Goal: Check status: Check status

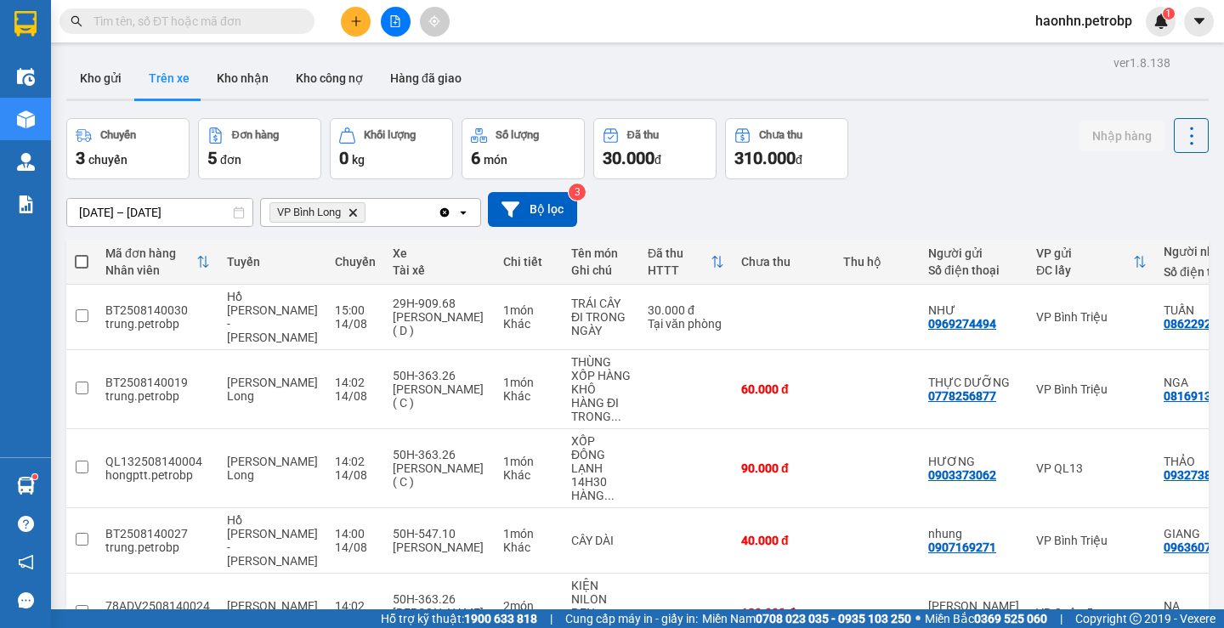
click at [221, 61] on button "Kho nhận" at bounding box center [242, 78] width 79 height 41
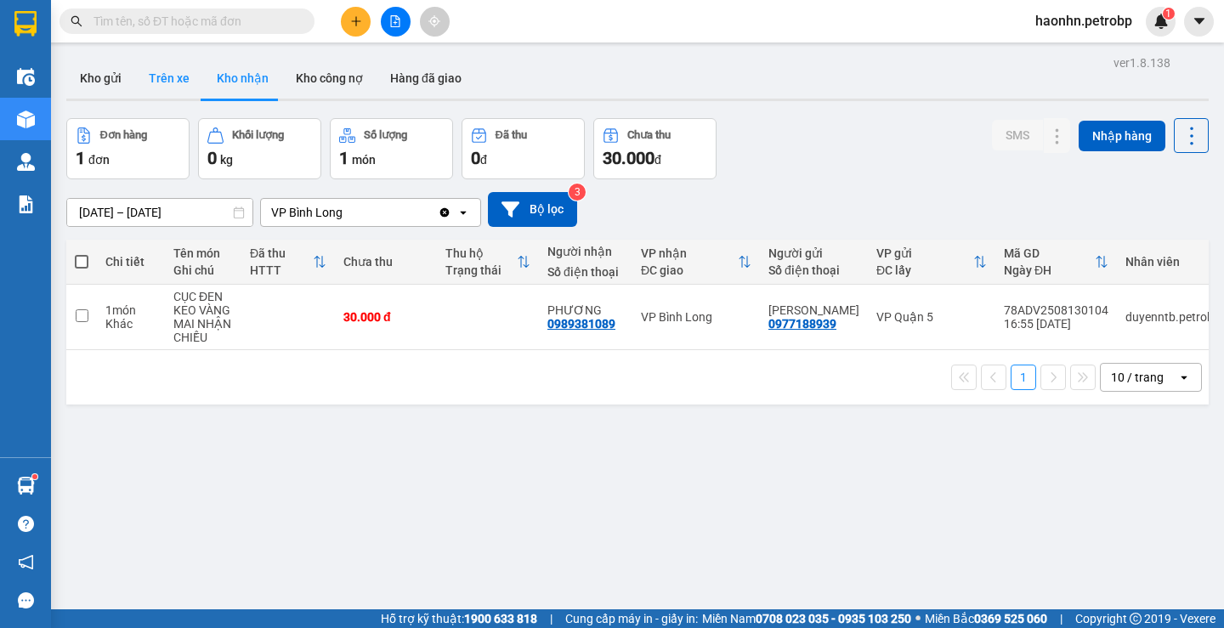
click at [188, 89] on button "Trên xe" at bounding box center [169, 78] width 68 height 41
type input "[DATE] – [DATE]"
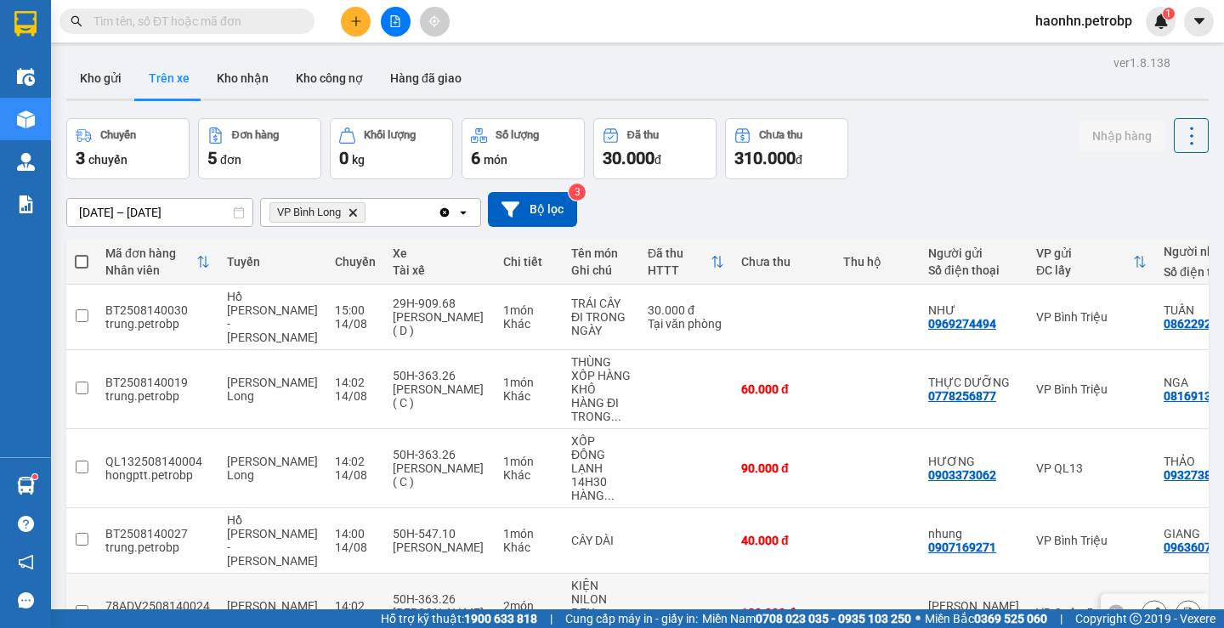
scroll to position [79, 0]
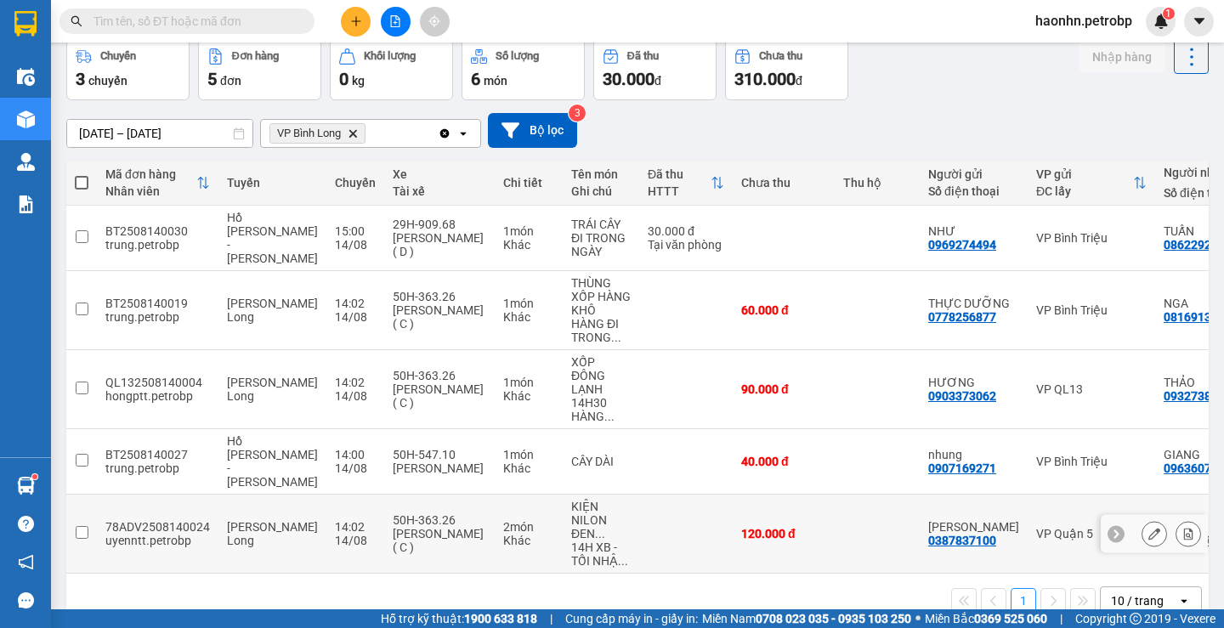
click at [1061, 532] on td "VP Quận 5" at bounding box center [1092, 534] width 128 height 79
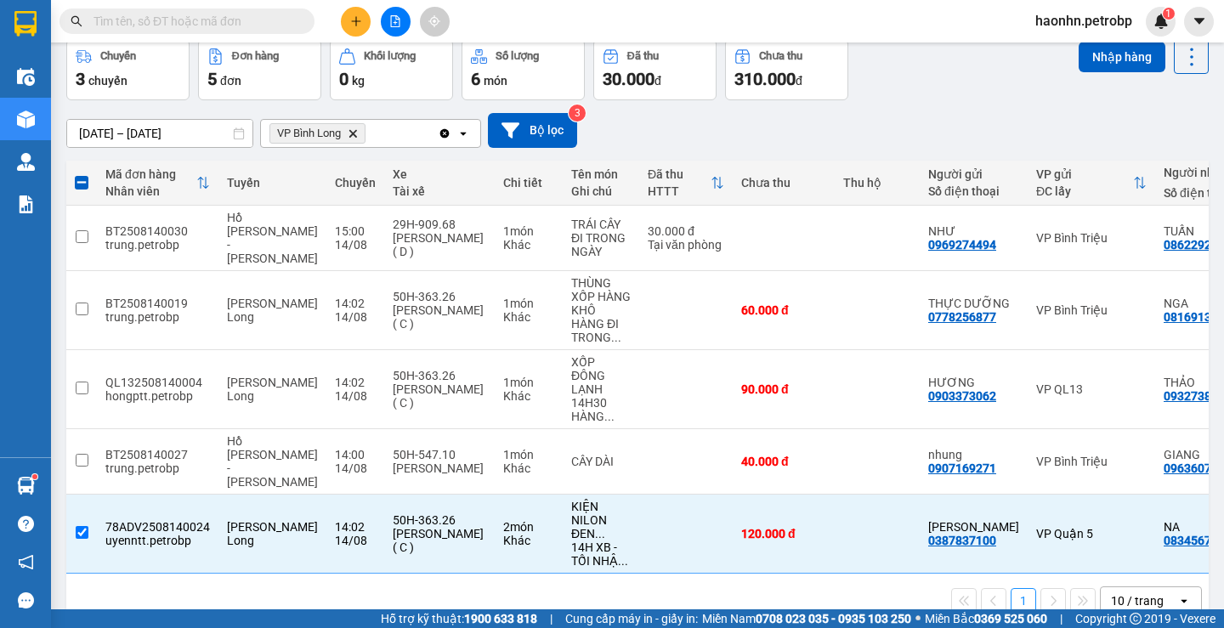
scroll to position [0, 201]
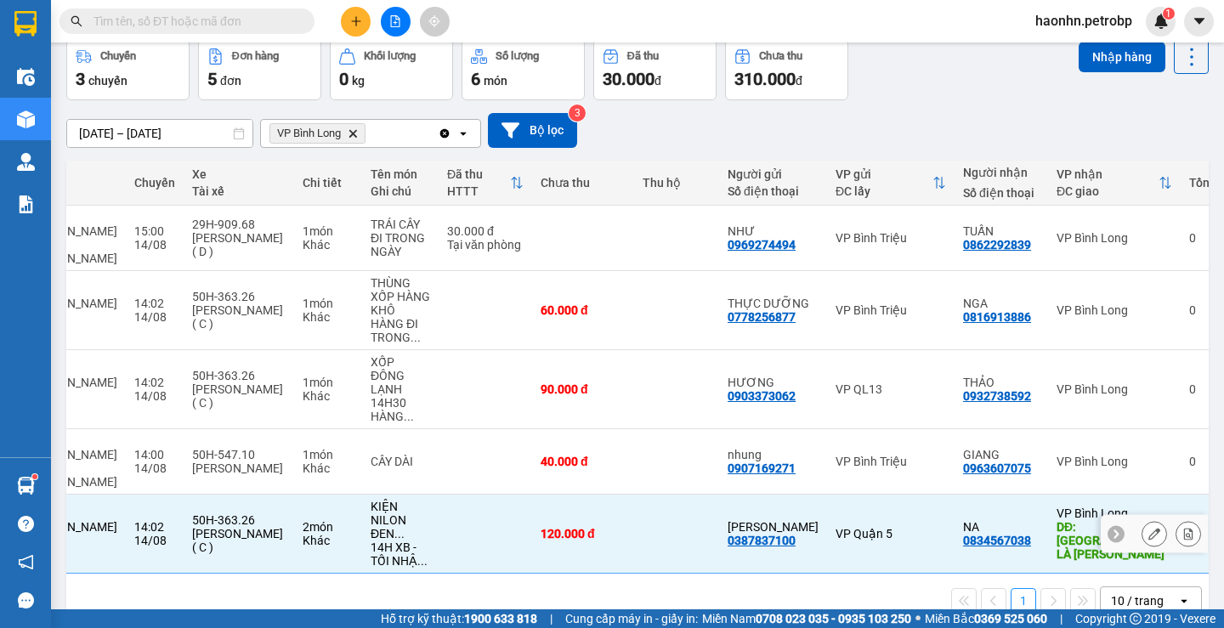
click at [854, 527] on div "VP Quận 5" at bounding box center [891, 534] width 111 height 14
checkbox input "false"
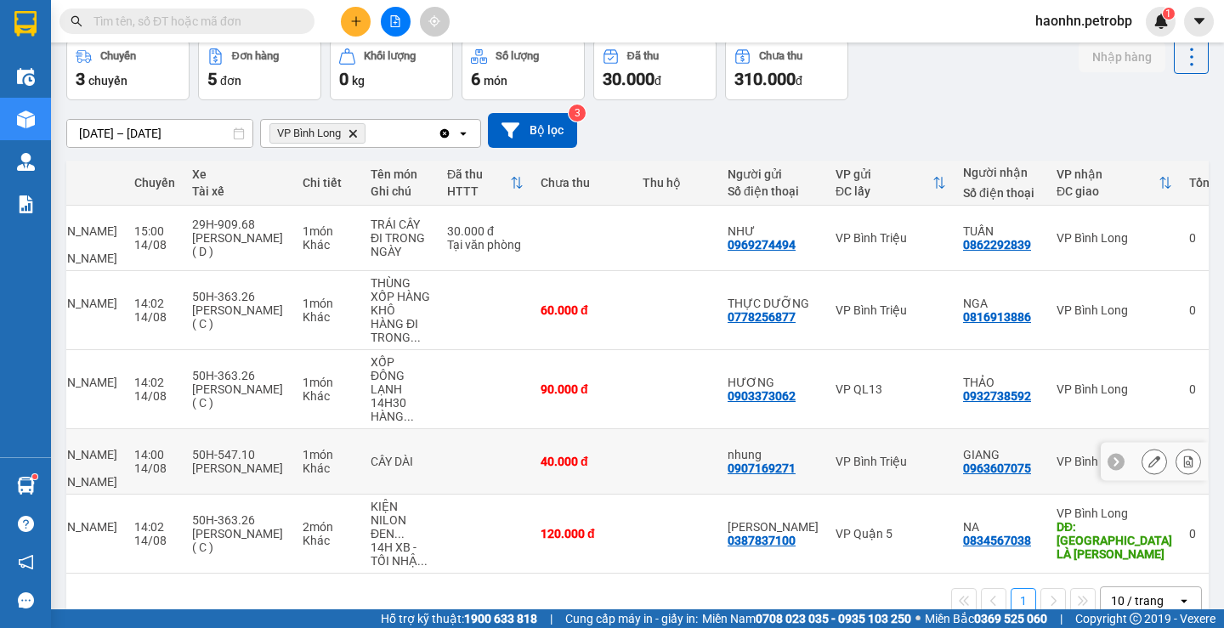
click at [963, 462] on div "0963607075" at bounding box center [997, 469] width 68 height 14
copy div "0963607075"
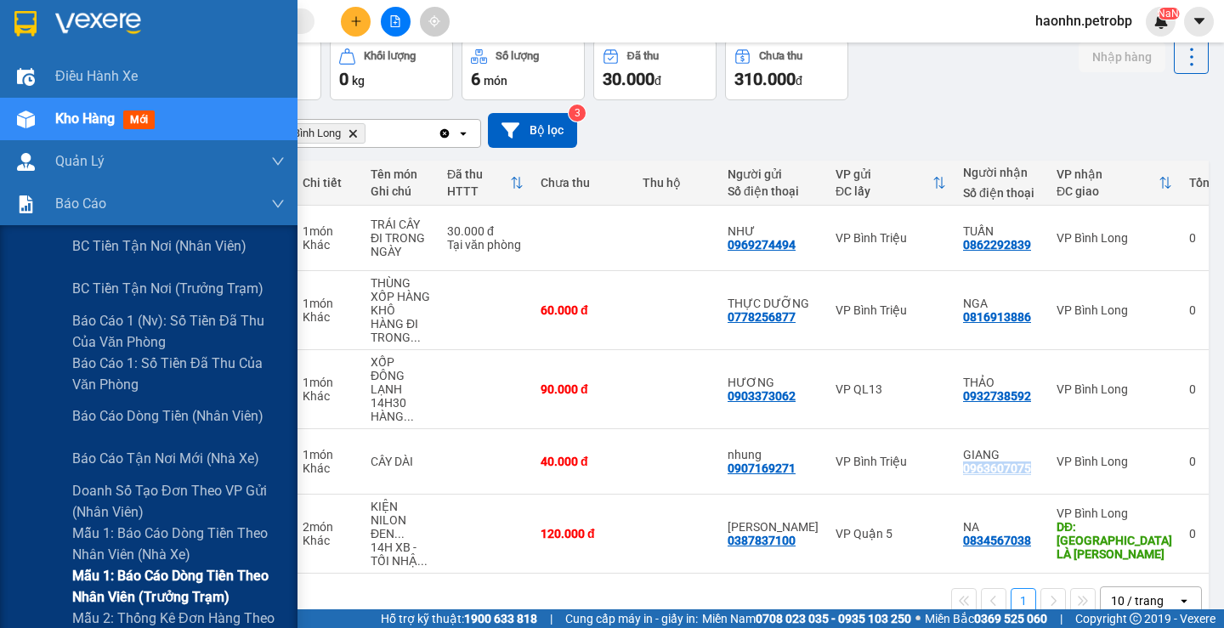
click at [216, 576] on span "Mẫu 1: Báo cáo dòng tiền theo nhân viên (trưởng trạm)" at bounding box center [178, 586] width 213 height 43
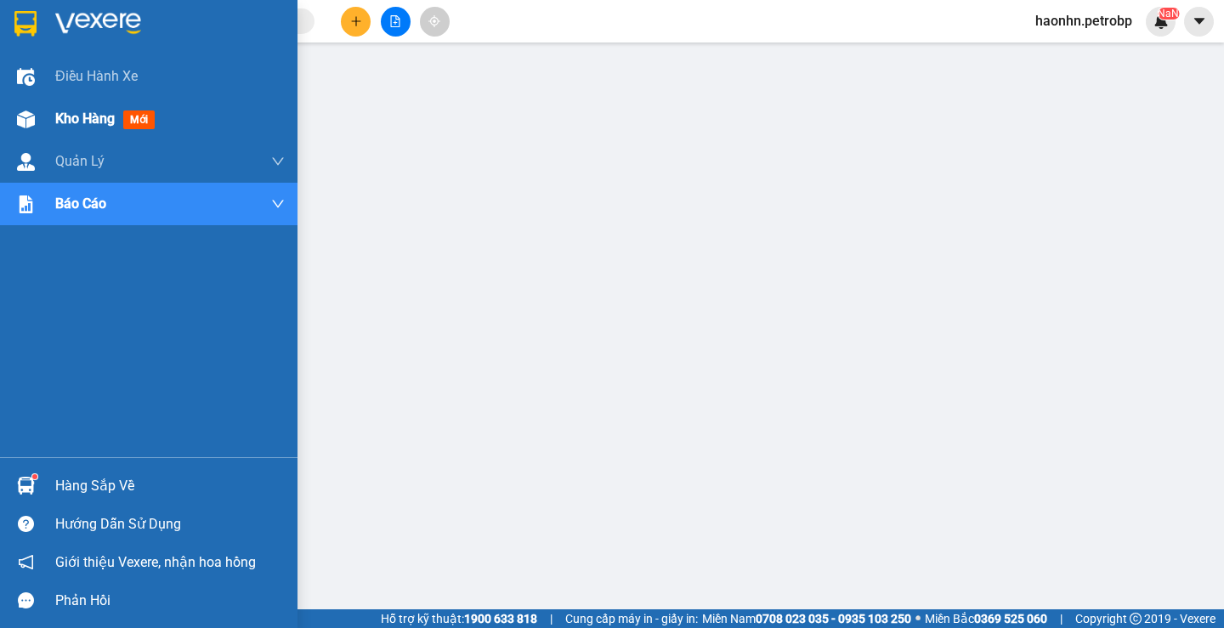
click at [46, 105] on div "Kho hàng mới" at bounding box center [149, 119] width 298 height 43
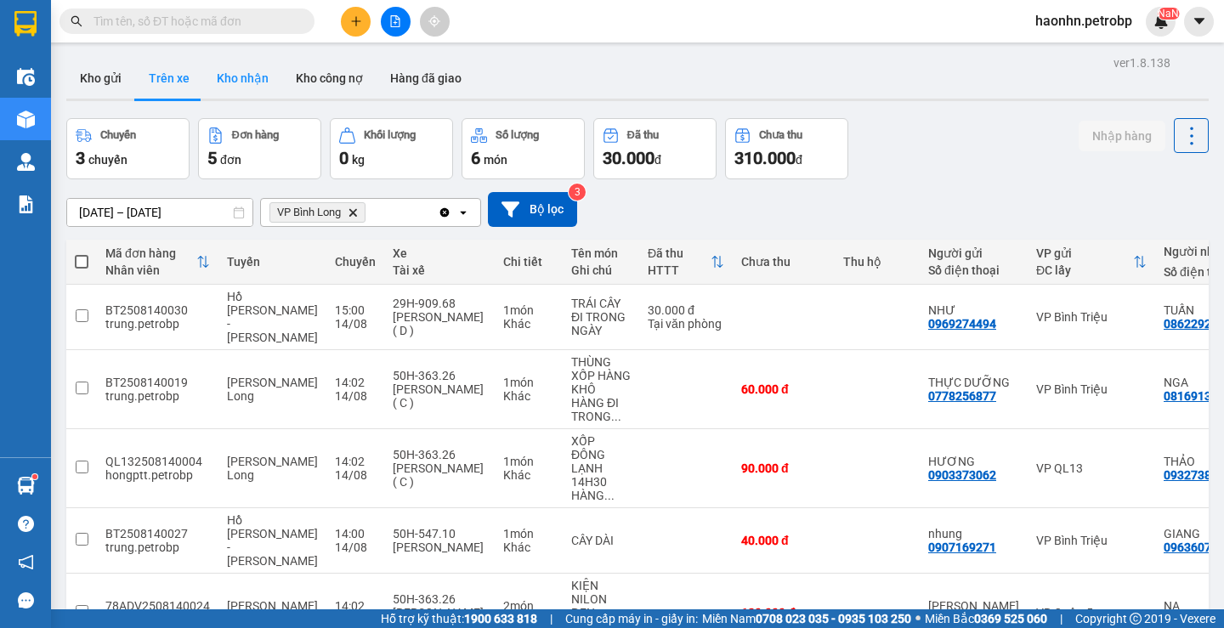
click at [248, 88] on button "Kho nhận" at bounding box center [242, 78] width 79 height 41
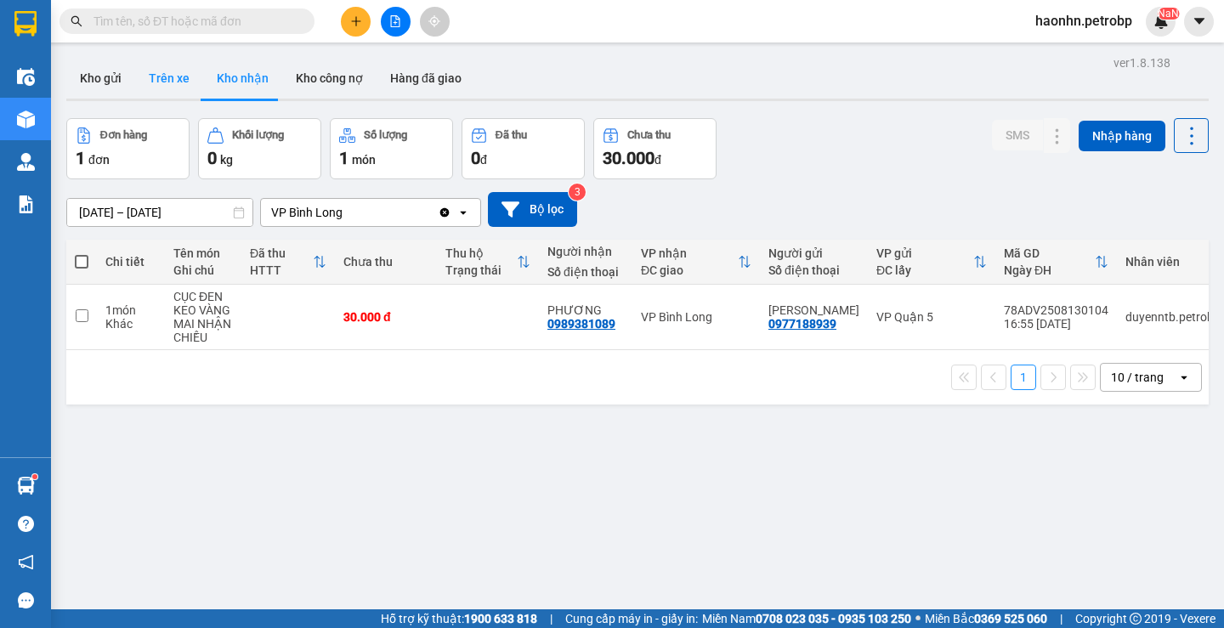
click at [181, 86] on button "Trên xe" at bounding box center [169, 78] width 68 height 41
type input "[DATE] – [DATE]"
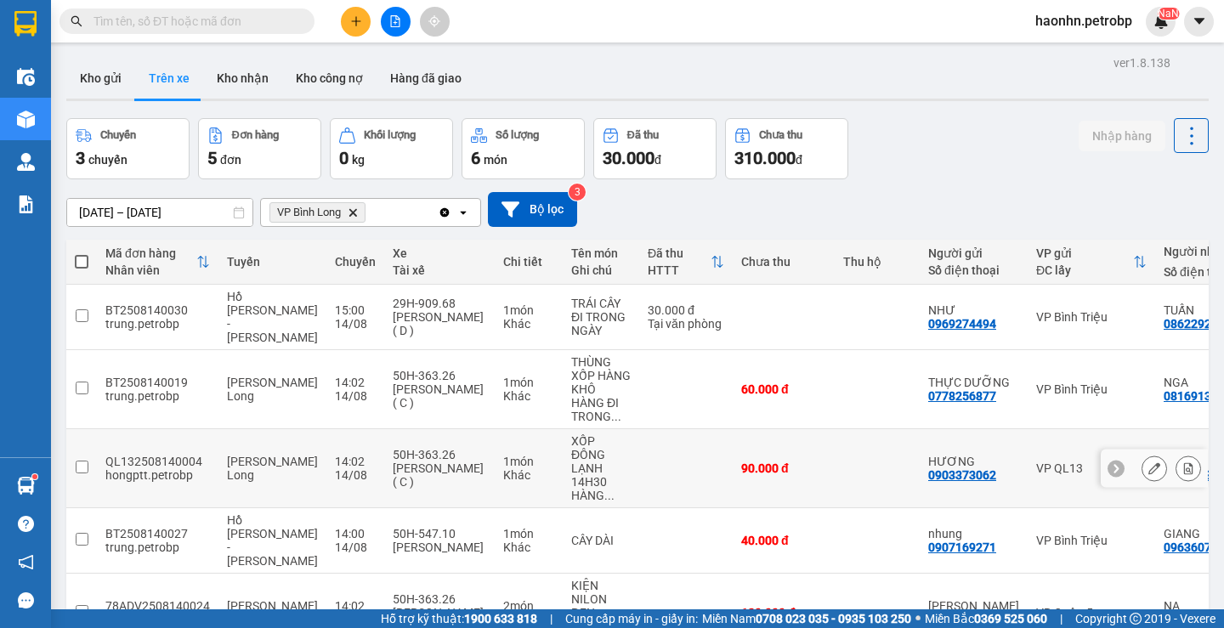
scroll to position [79, 0]
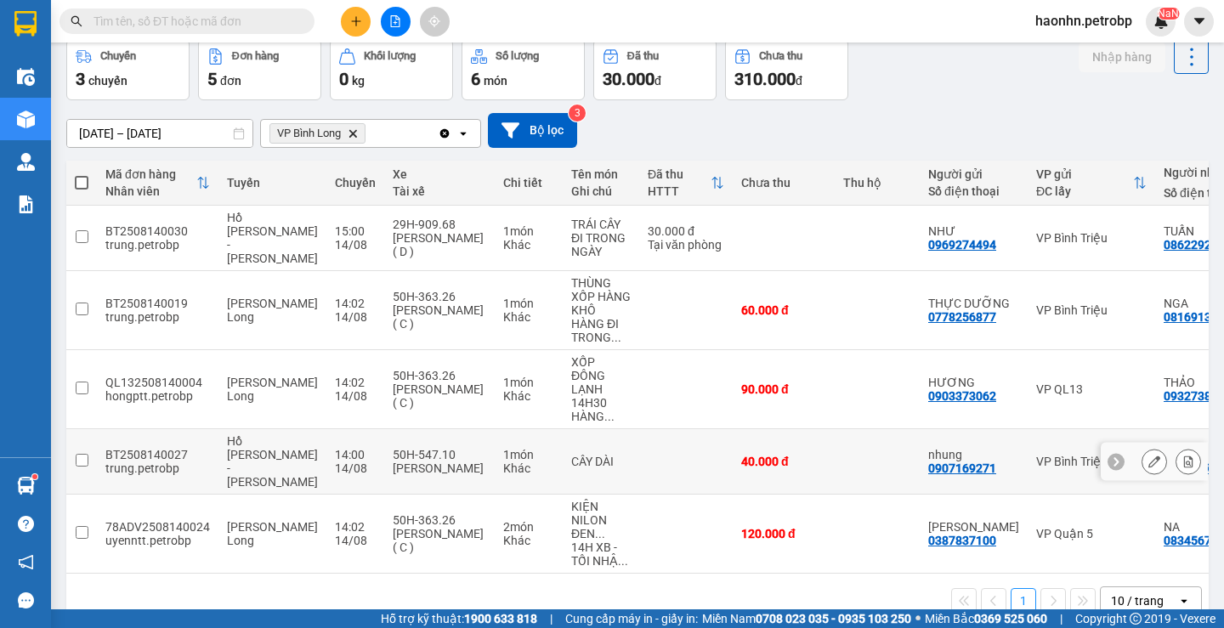
click at [495, 441] on td "1 món Khác" at bounding box center [529, 461] width 68 height 65
checkbox input "true"
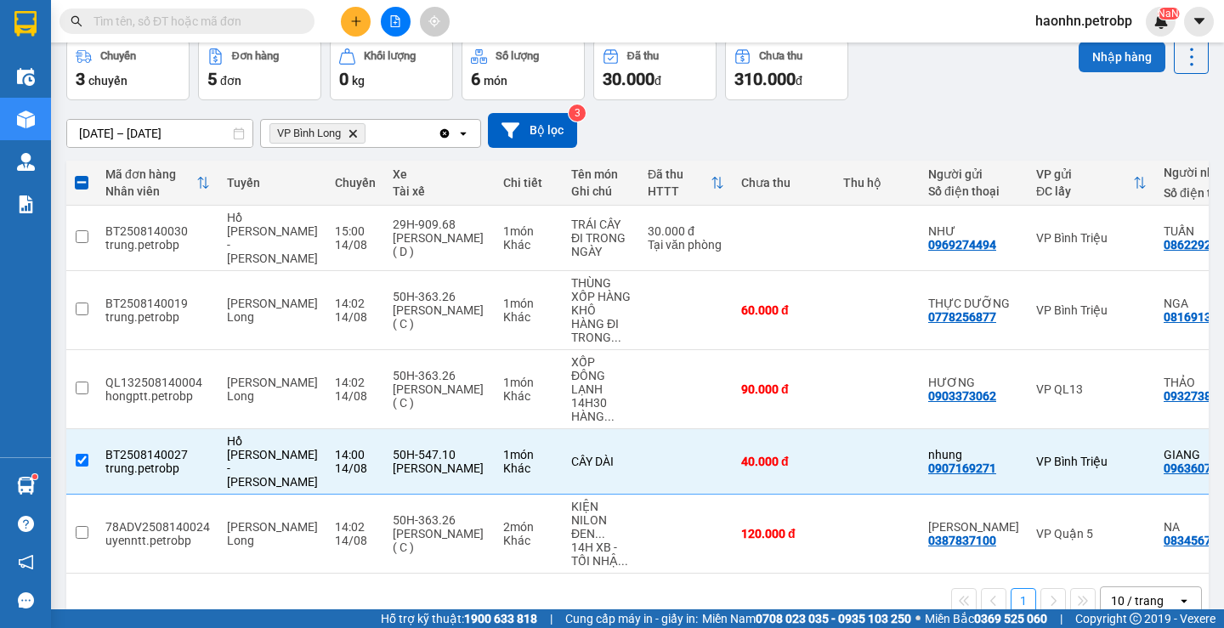
click at [1079, 65] on button "Nhập hàng" at bounding box center [1122, 57] width 87 height 31
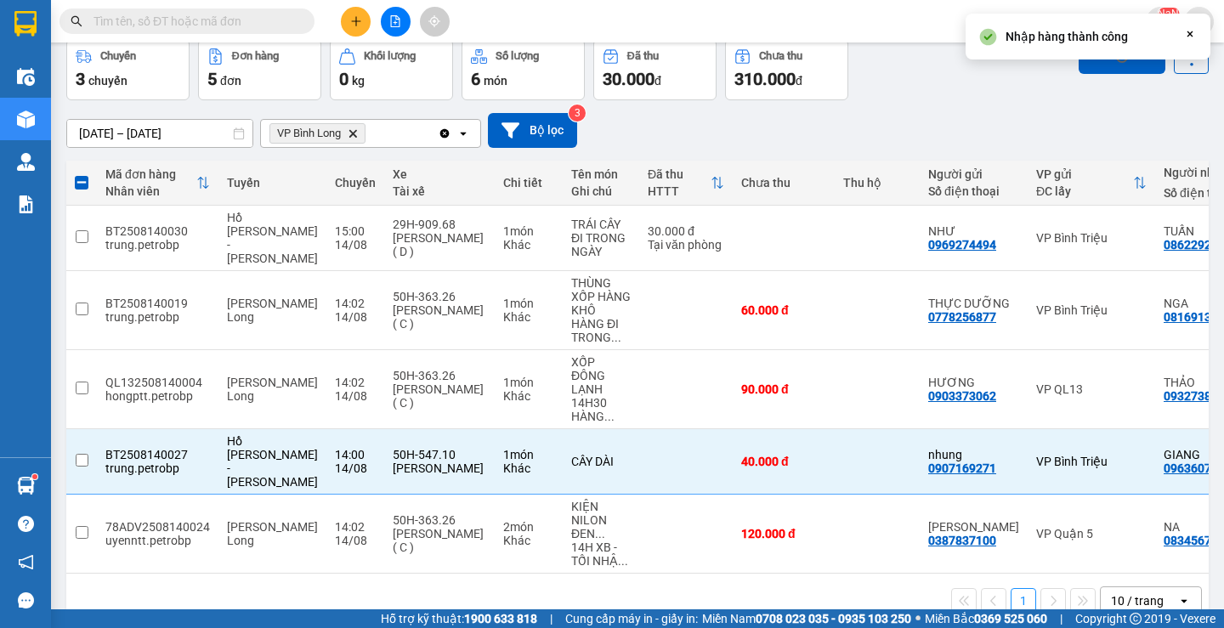
checkbox input "false"
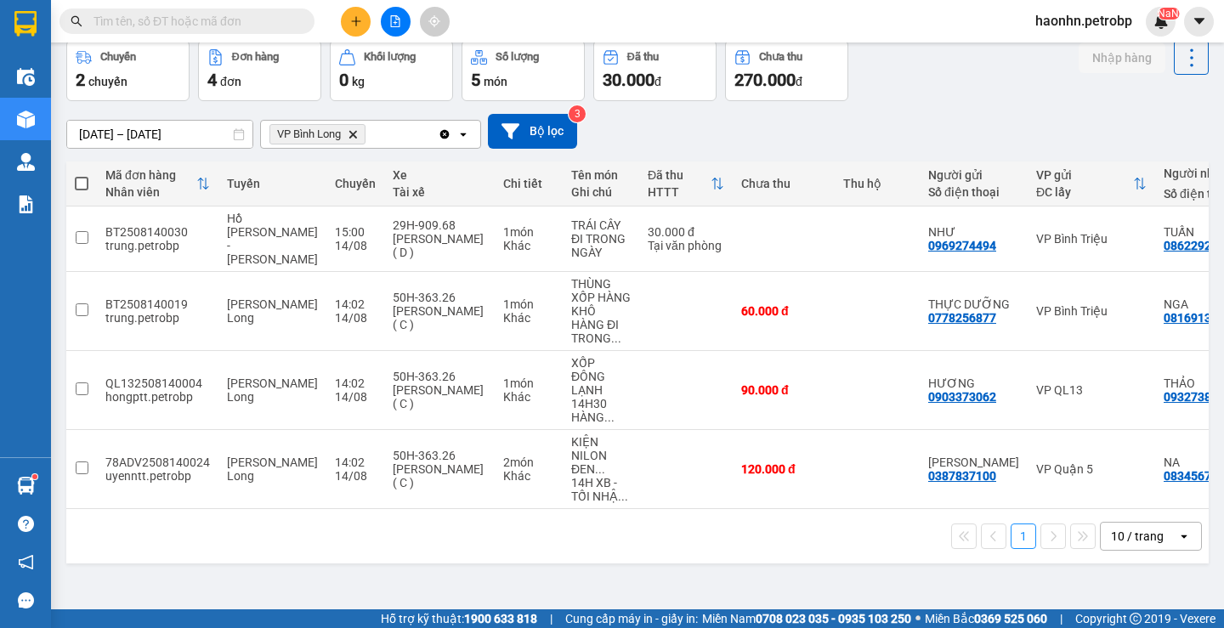
scroll to position [0, 0]
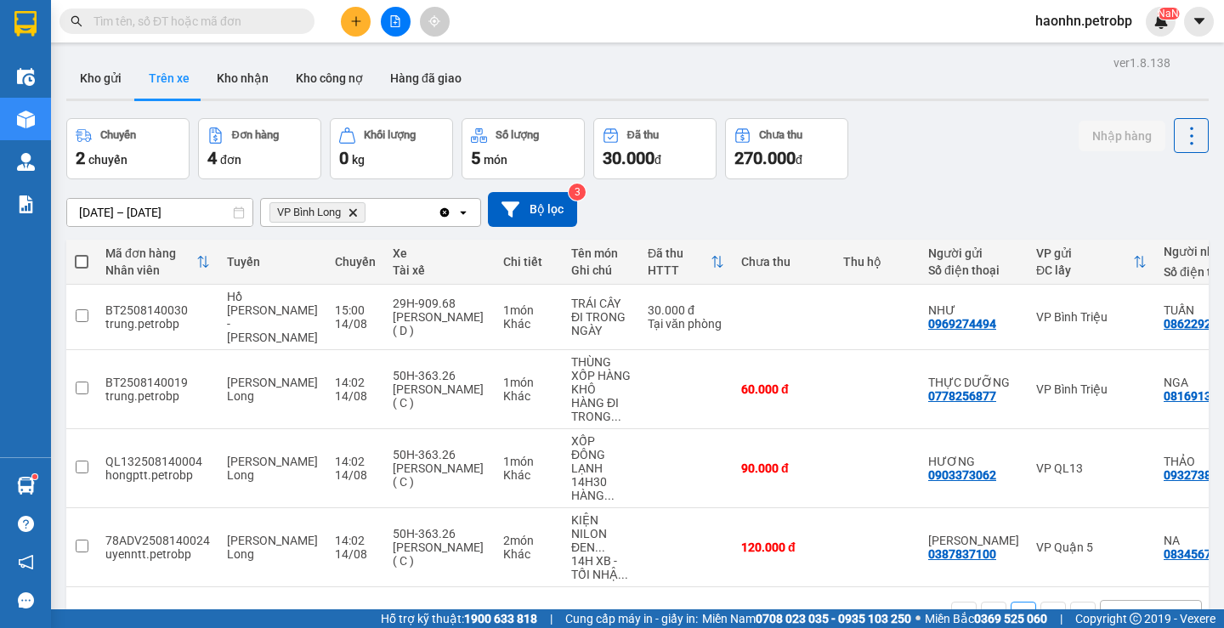
click at [190, 71] on button "Trên xe" at bounding box center [169, 78] width 68 height 41
click at [211, 76] on button "Kho nhận" at bounding box center [242, 78] width 79 height 41
type input "[DATE] – [DATE]"
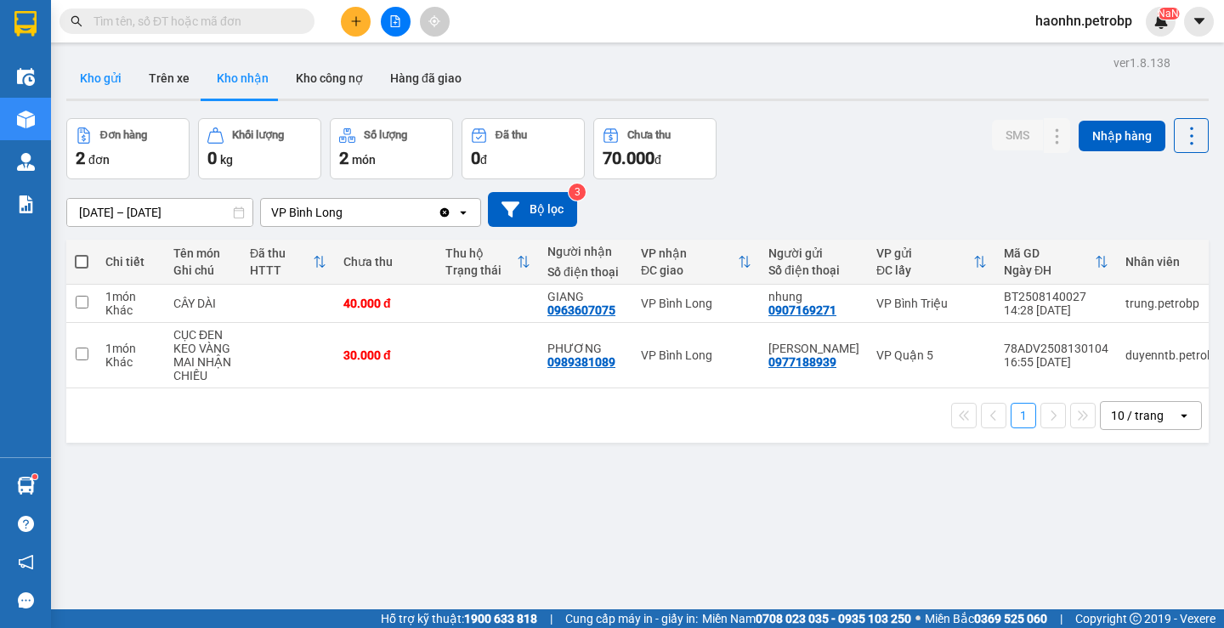
click at [124, 74] on button "Kho gửi" at bounding box center [100, 78] width 69 height 41
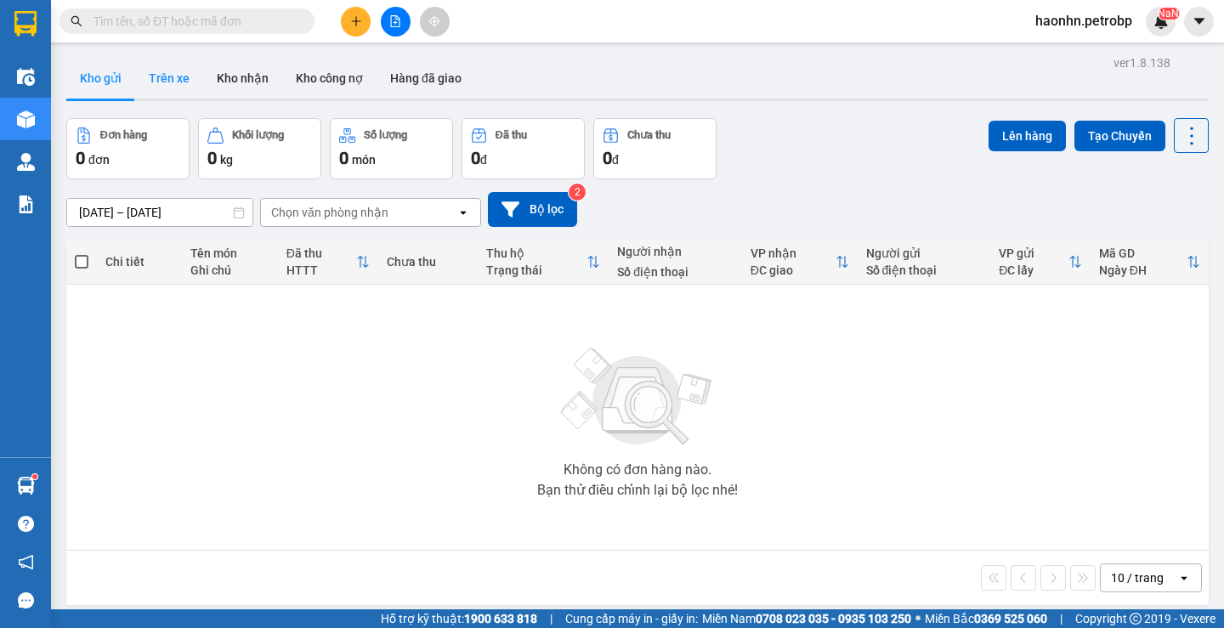
click at [173, 71] on button "Trên xe" at bounding box center [169, 78] width 68 height 41
